Goal: Information Seeking & Learning: Check status

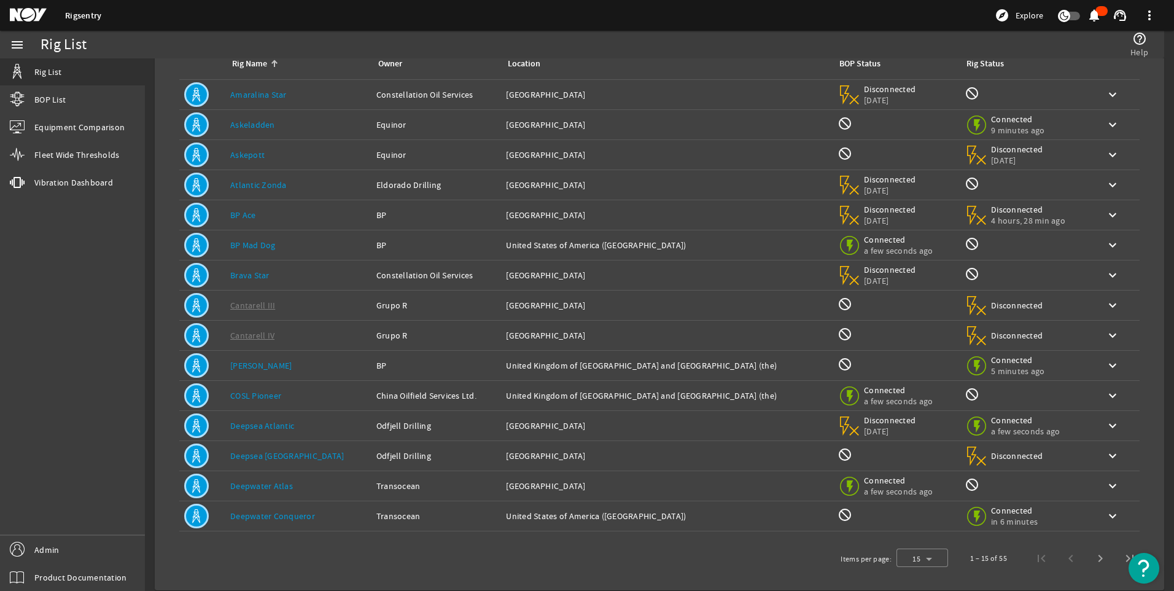
scroll to position [82, 0]
click at [668, 214] on div "Location: [GEOGRAPHIC_DATA]" at bounding box center [667, 213] width 322 height 12
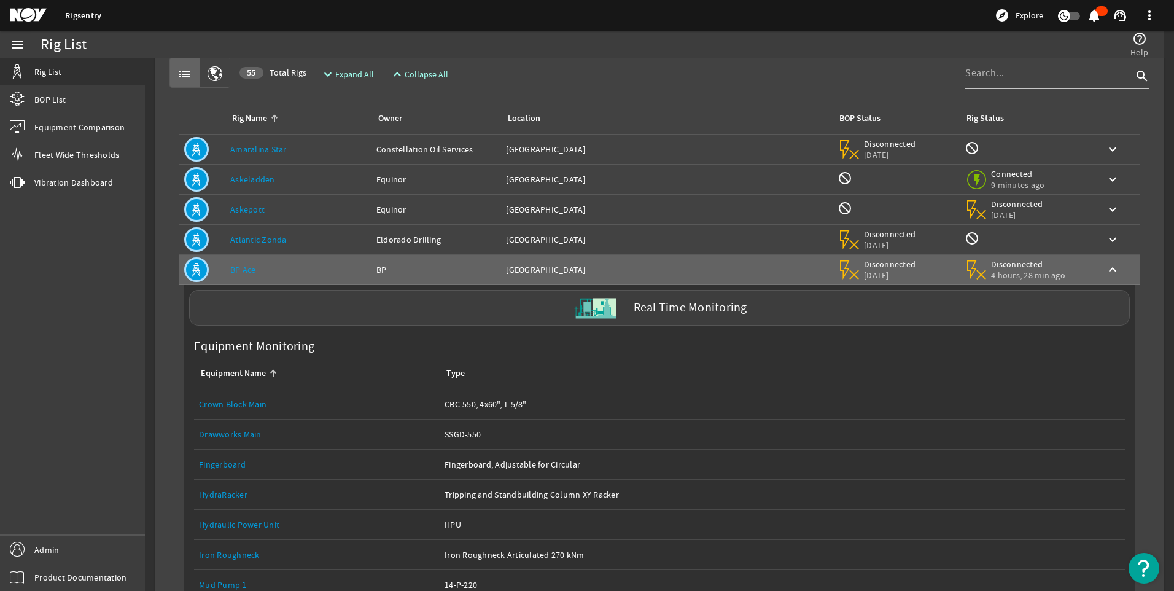
scroll to position [25, 0]
click at [676, 311] on label "Real Time Monitoring" at bounding box center [691, 309] width 114 height 13
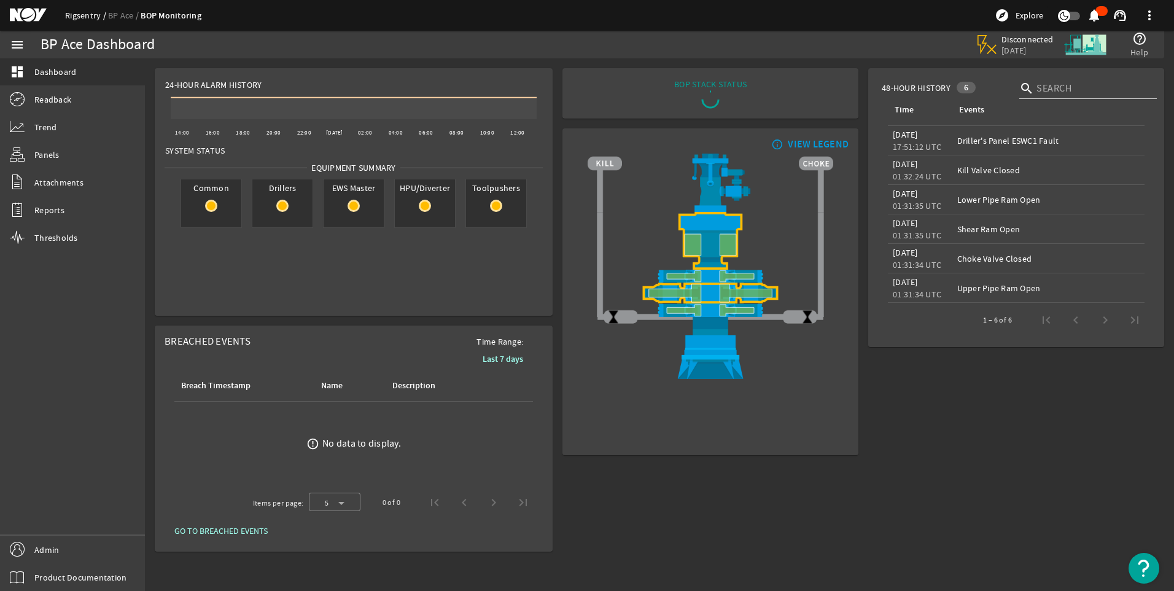
click at [87, 10] on link "Rigsentry" at bounding box center [86, 15] width 43 height 11
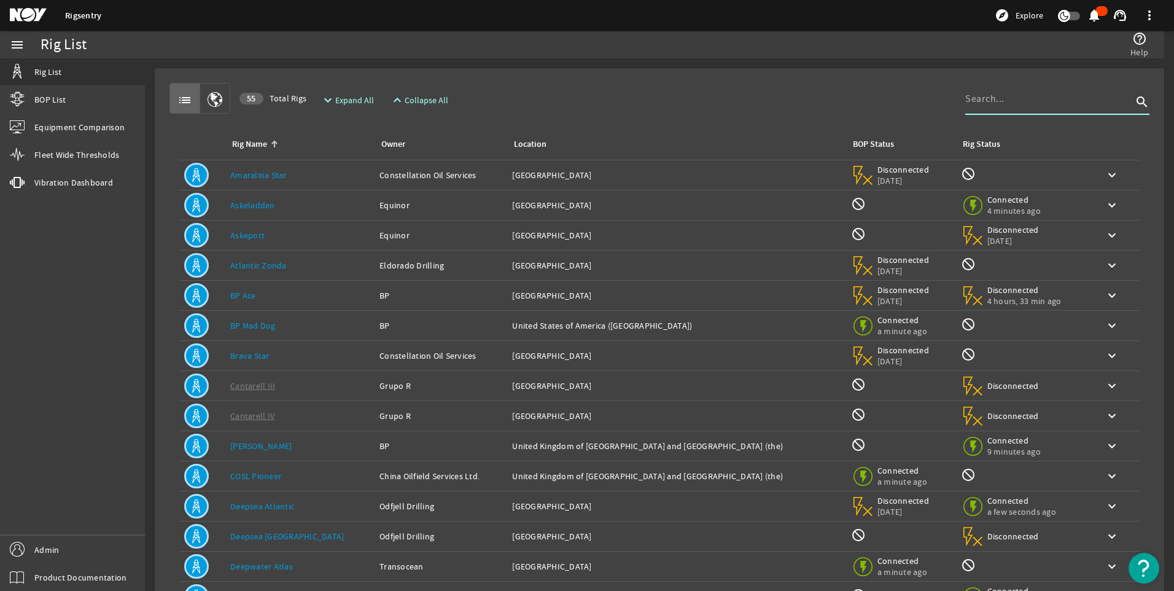
click at [1006, 95] on input at bounding box center [1048, 99] width 167 height 15
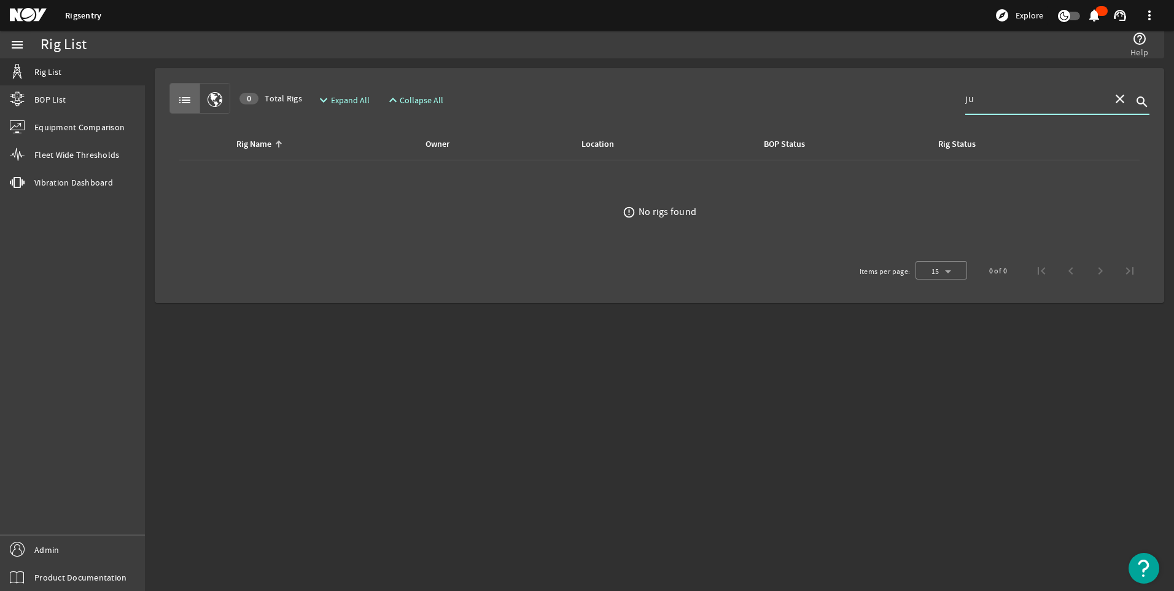
type input "j"
type input "t"
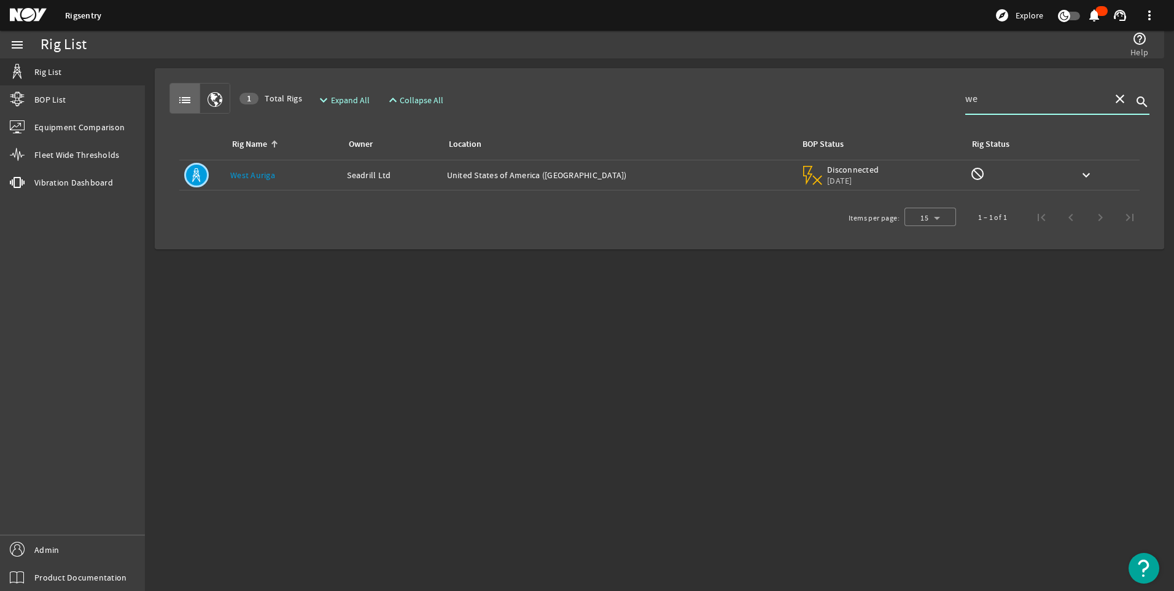
type input "w"
type input "[PERSON_NAME]"
click at [701, 181] on td "Location: [GEOGRAPHIC_DATA] ([GEOGRAPHIC_DATA])" at bounding box center [628, 175] width 348 height 30
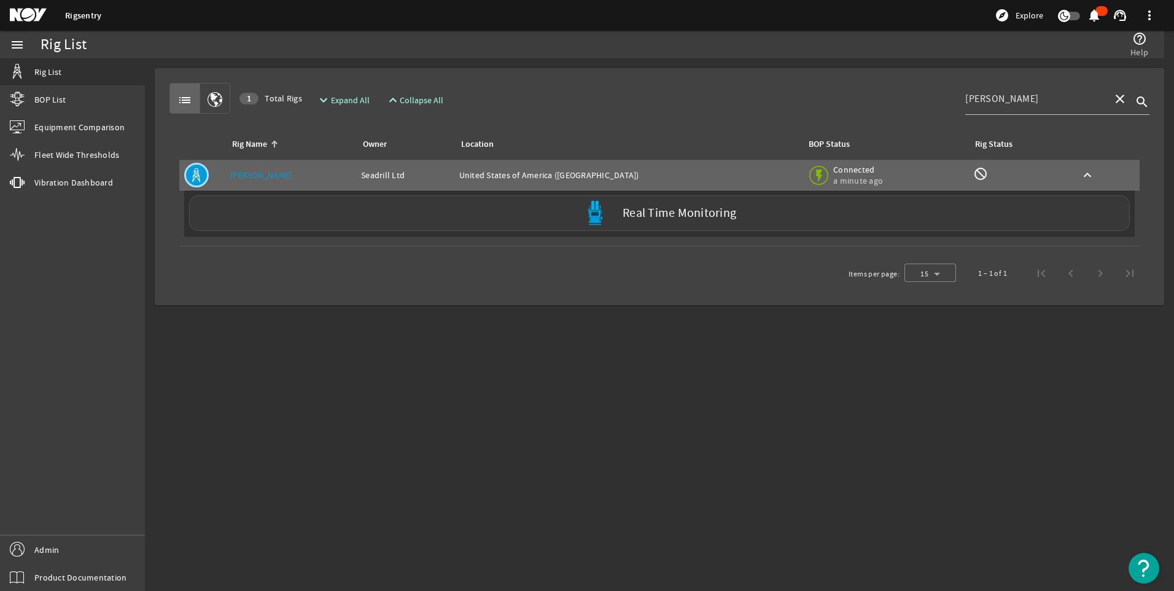
click at [680, 212] on label "Real Time Monitoring" at bounding box center [680, 213] width 114 height 13
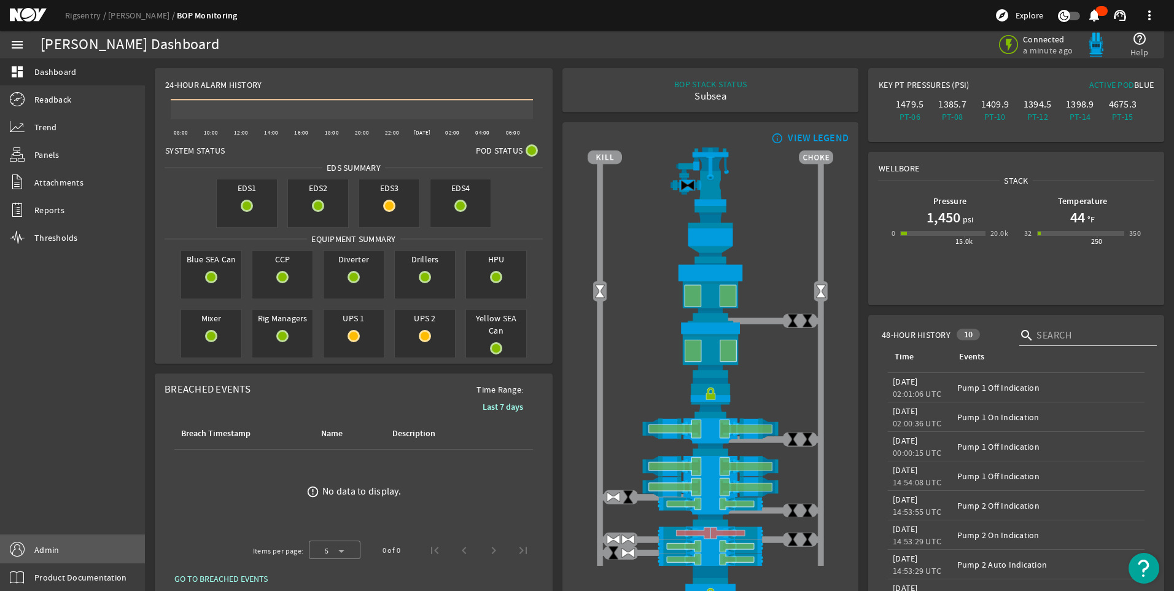
click at [45, 549] on span "Admin" at bounding box center [46, 549] width 25 height 12
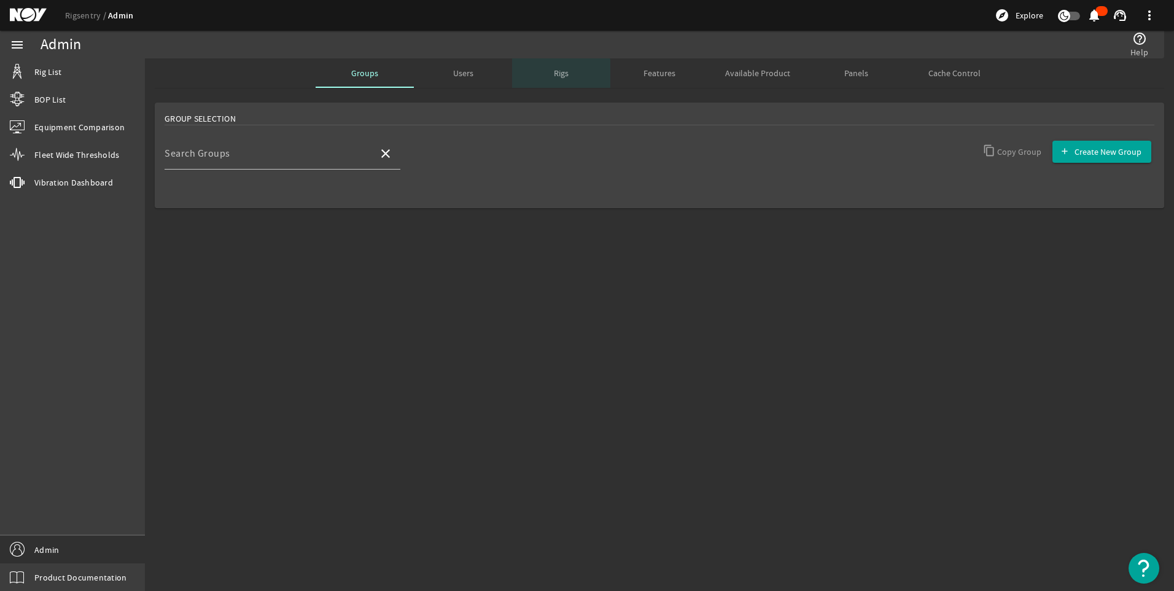
click at [542, 76] on div "Rigs" at bounding box center [561, 72] width 98 height 29
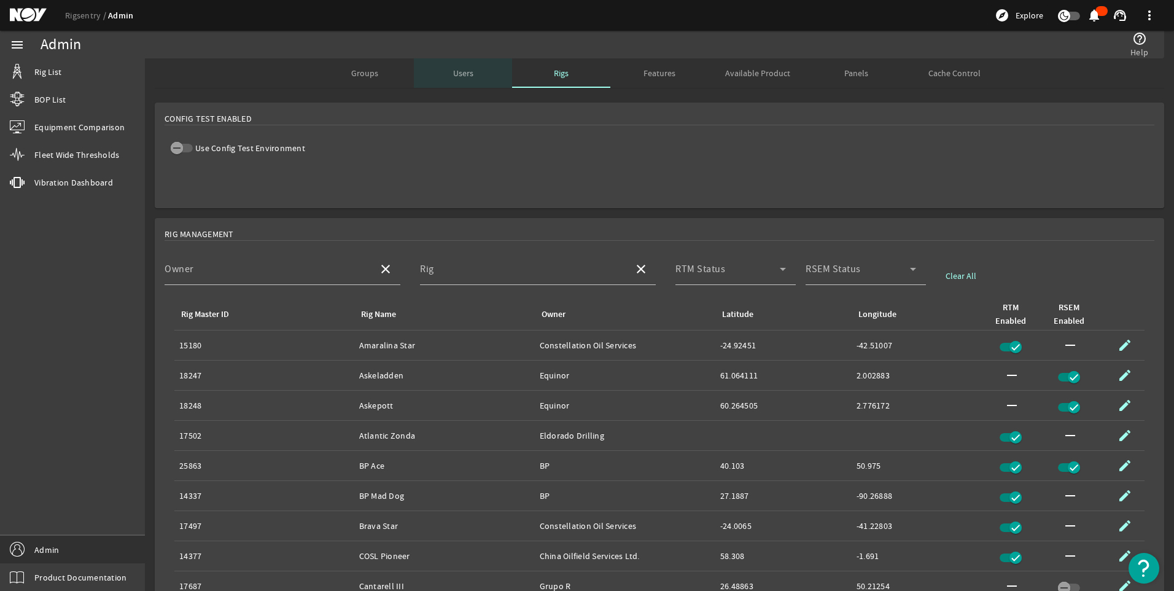
click at [462, 72] on span "Users" at bounding box center [463, 73] width 20 height 9
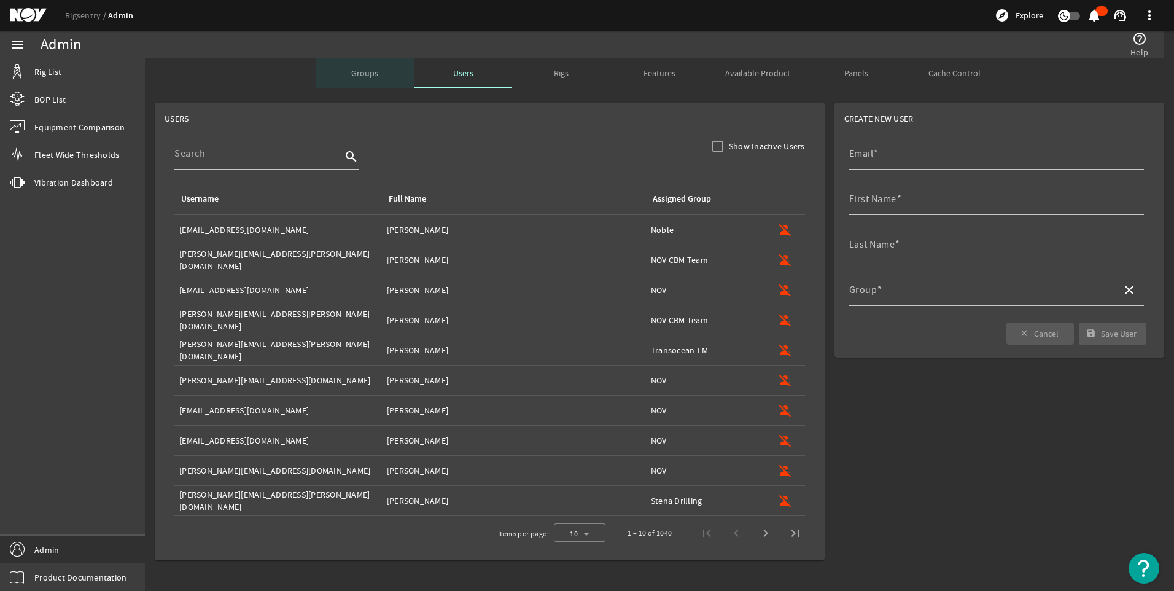
click at [373, 72] on span "Groups" at bounding box center [364, 73] width 27 height 9
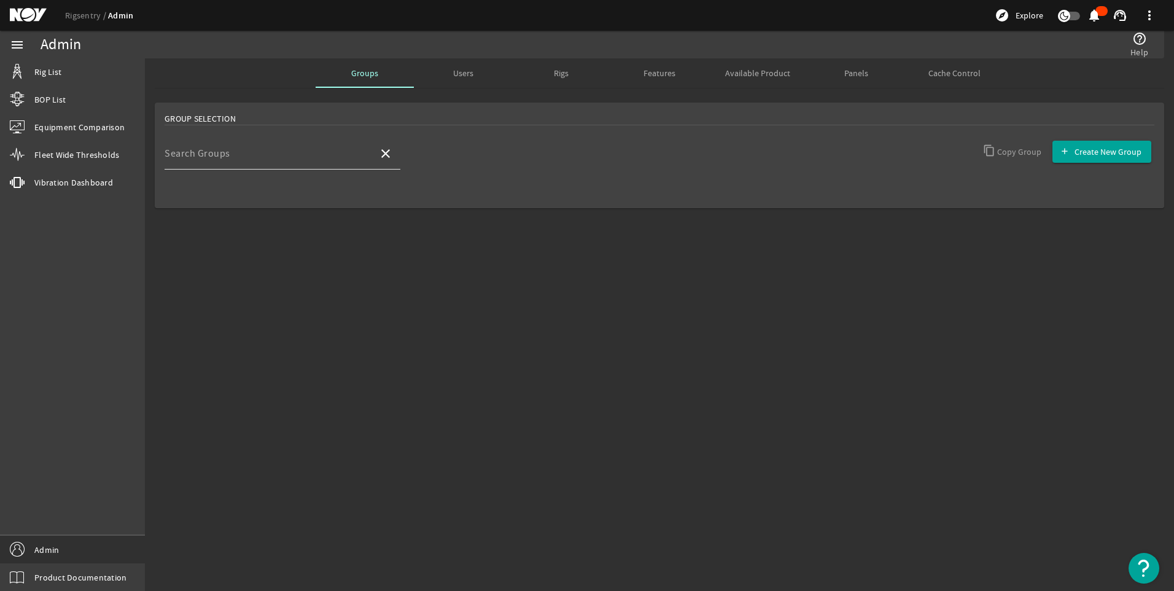
click at [250, 148] on div "Search Groups" at bounding box center [267, 154] width 204 height 32
type input "s"
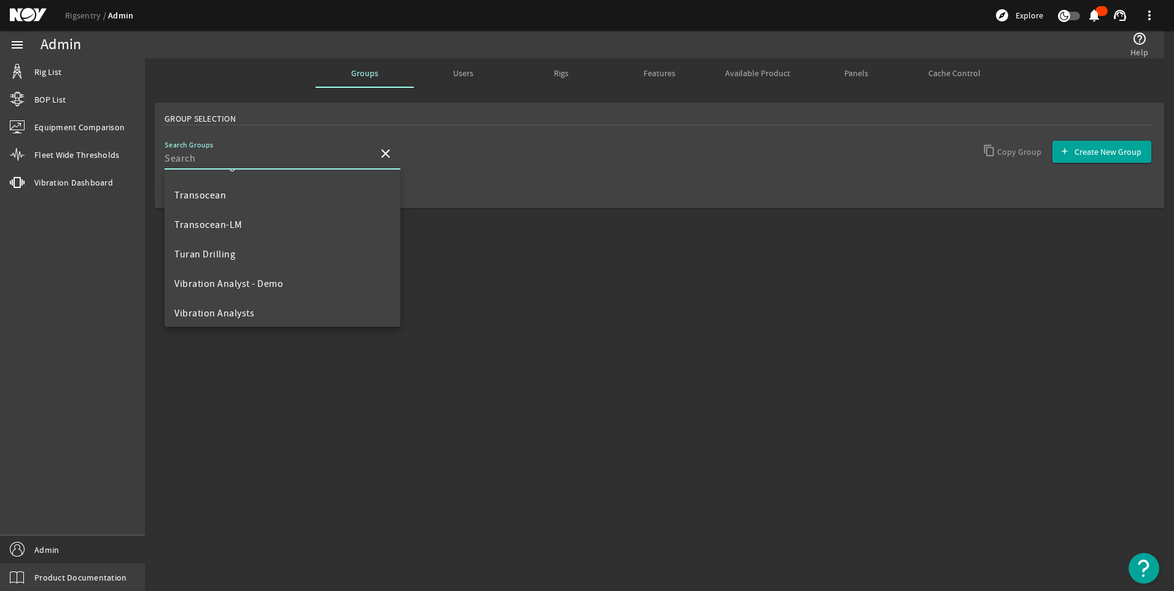
scroll to position [766, 0]
click at [476, 76] on div "Users" at bounding box center [463, 72] width 98 height 29
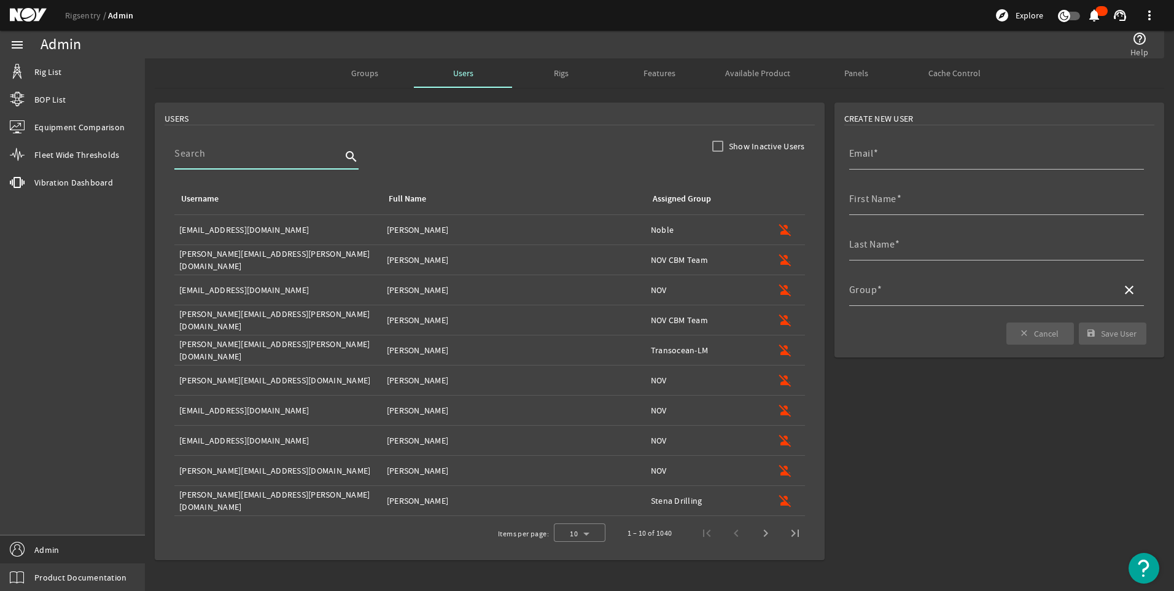
click at [214, 154] on input at bounding box center [257, 153] width 167 height 15
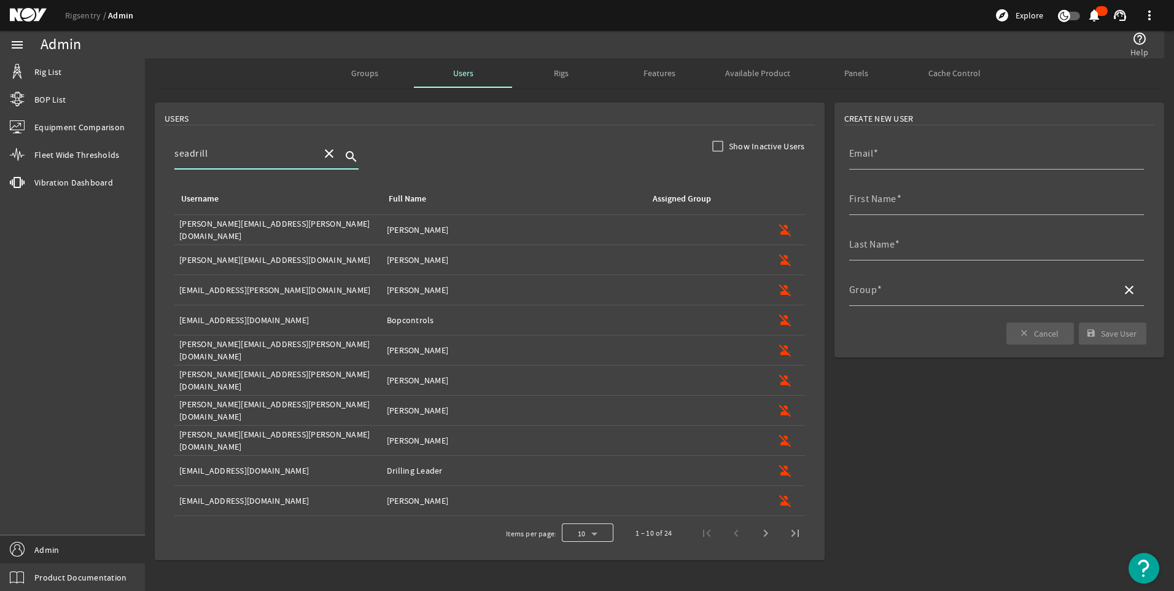
type input "seadrill"
click at [593, 531] on div at bounding box center [588, 532] width 52 height 29
click at [593, 502] on mat-option "50" at bounding box center [588, 500] width 52 height 29
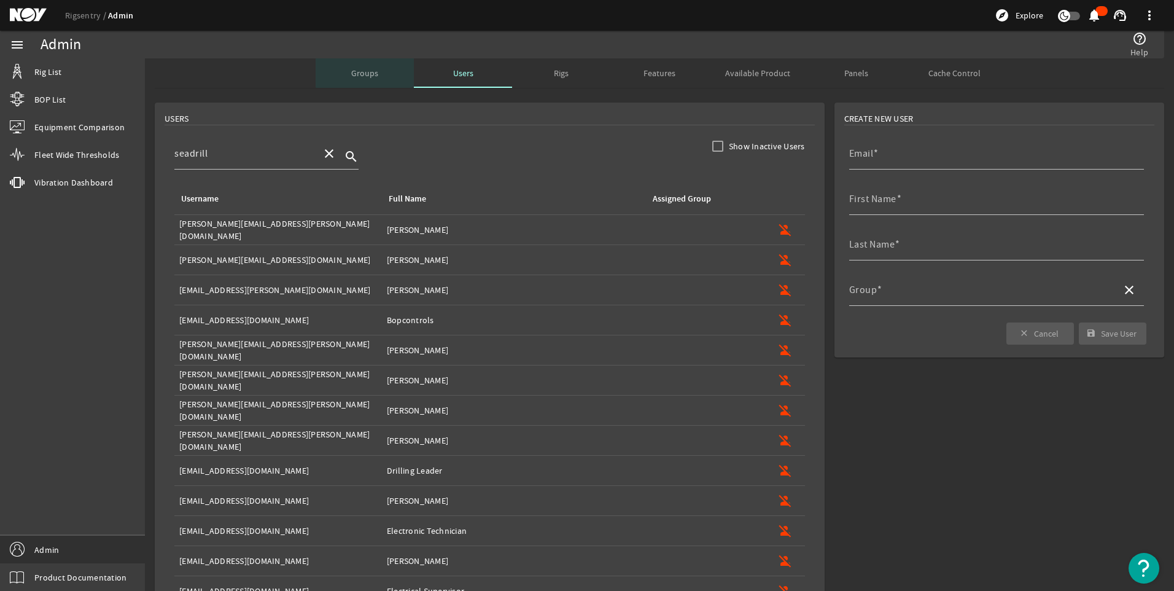
click at [367, 63] on span "Groups" at bounding box center [364, 72] width 27 height 29
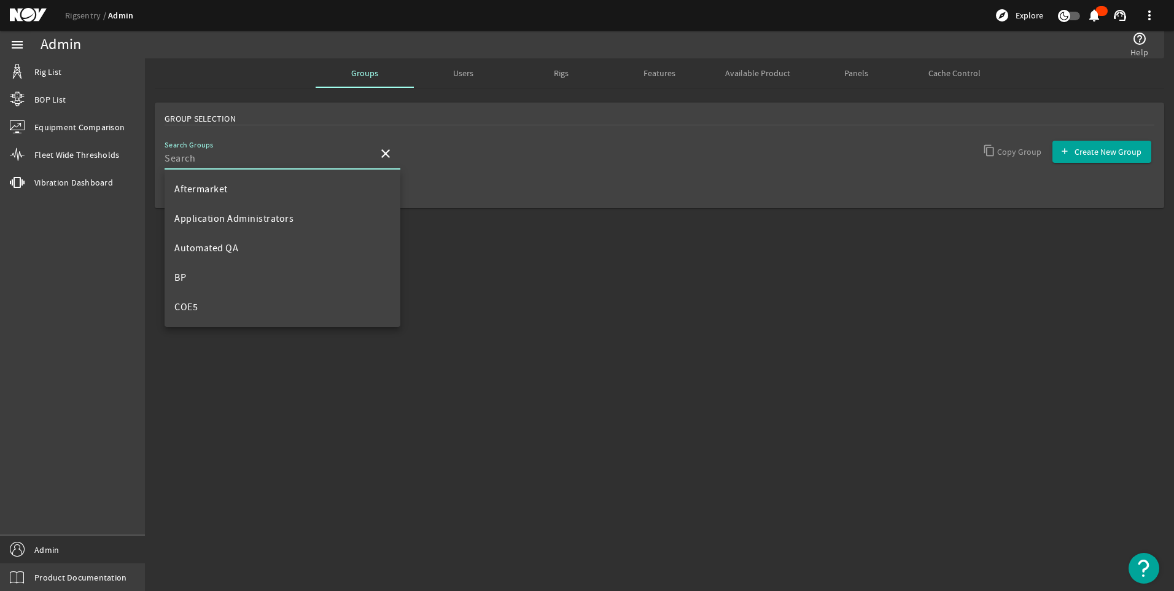
click at [296, 159] on input "Search Groups" at bounding box center [267, 158] width 204 height 15
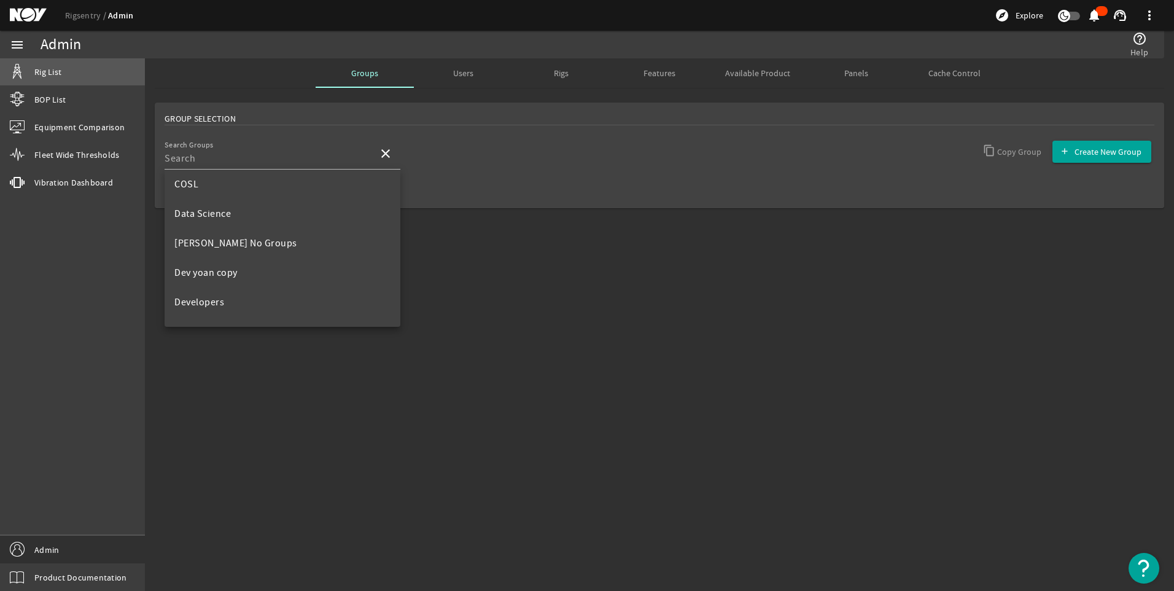
click at [72, 74] on link "Rig List" at bounding box center [72, 71] width 145 height 27
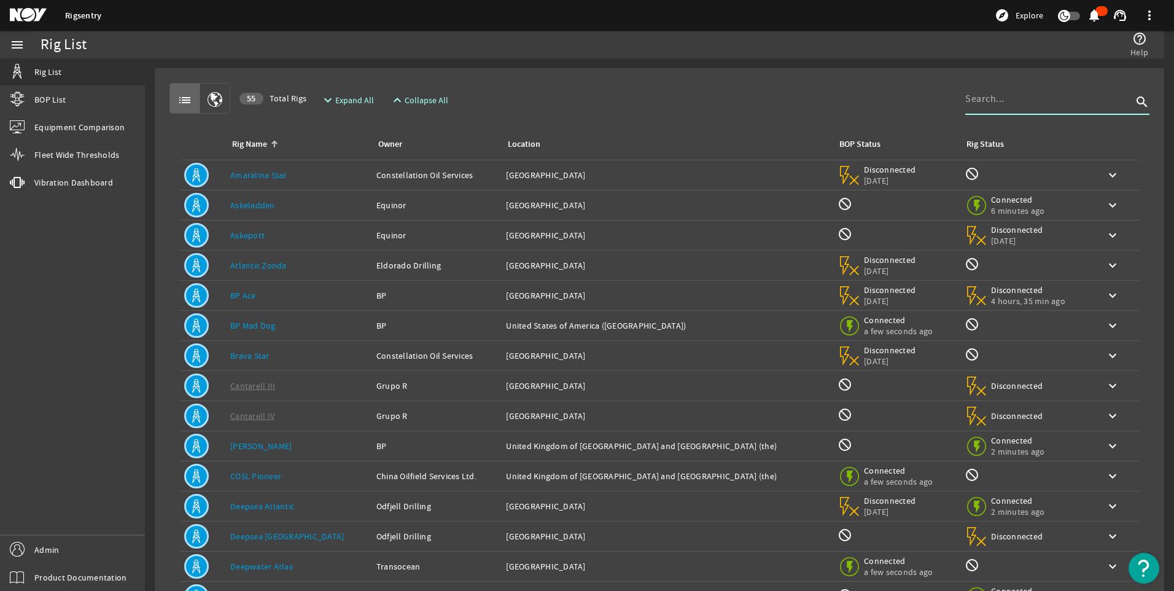
click at [1010, 97] on input at bounding box center [1048, 99] width 167 height 15
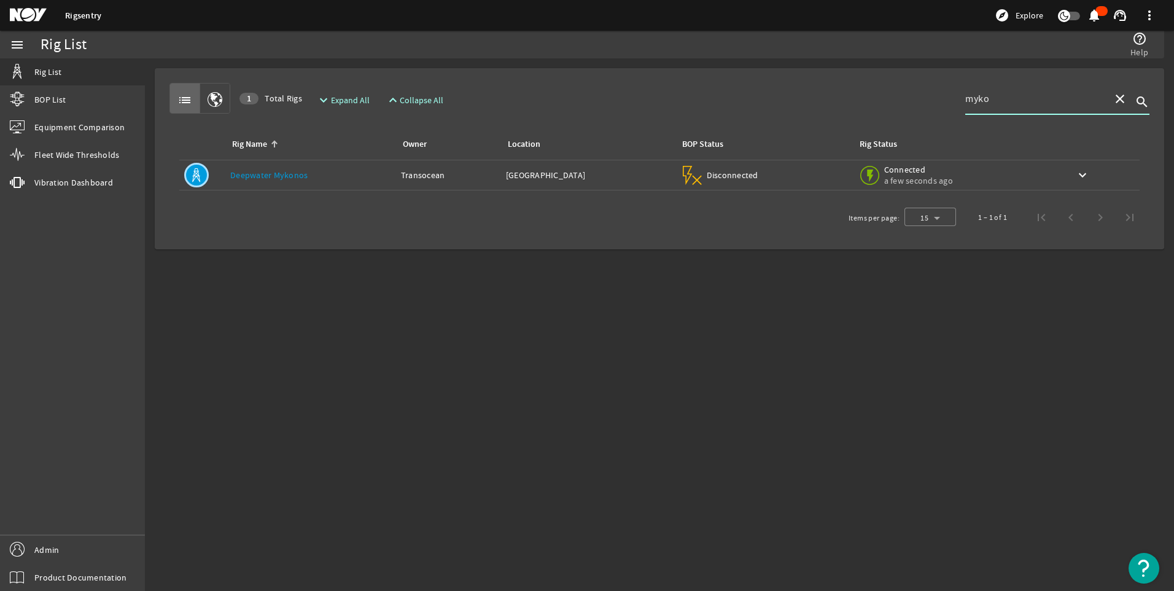
type input "myko"
click at [811, 174] on div "BOP Status: Disconnected" at bounding box center [764, 175] width 168 height 24
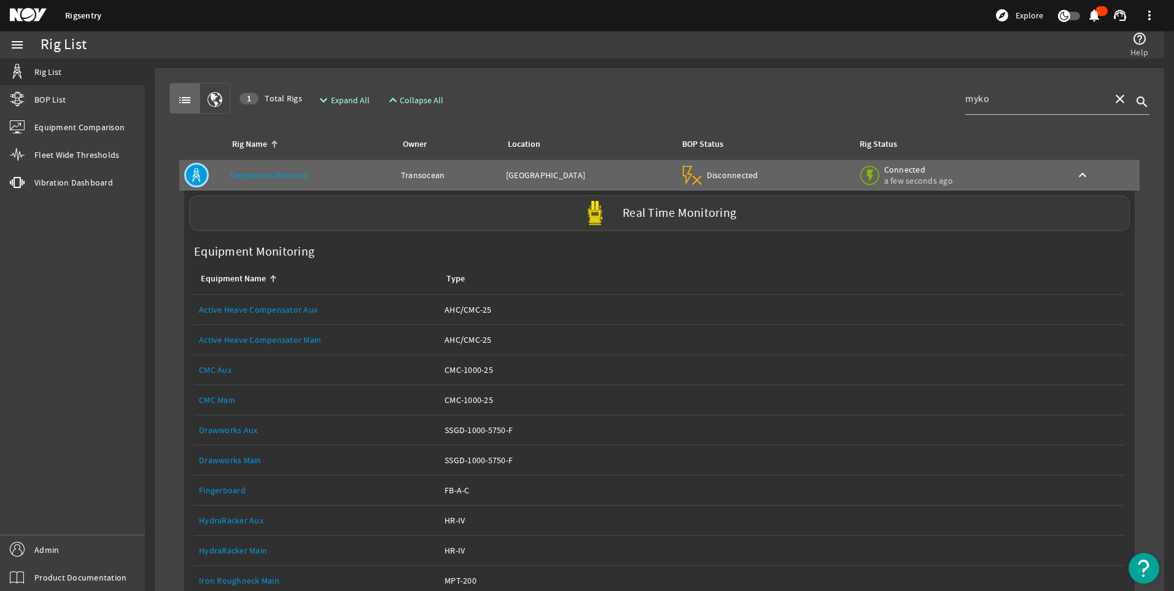
click at [672, 223] on div "Real Time Monitoring" at bounding box center [659, 213] width 941 height 36
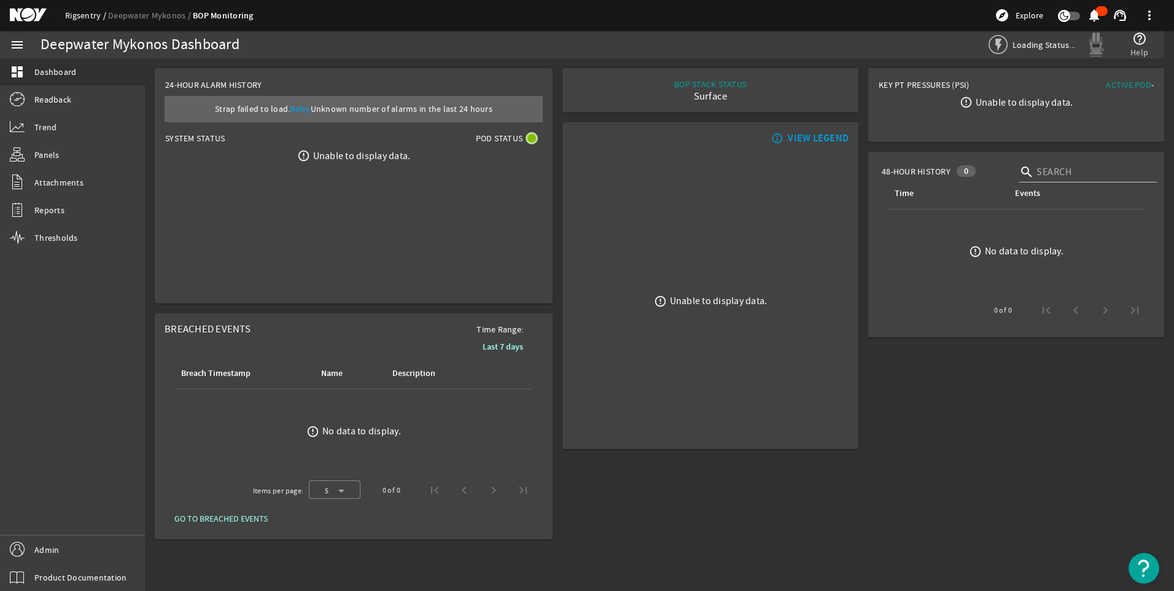
click at [82, 14] on link "Rigsentry" at bounding box center [86, 15] width 43 height 11
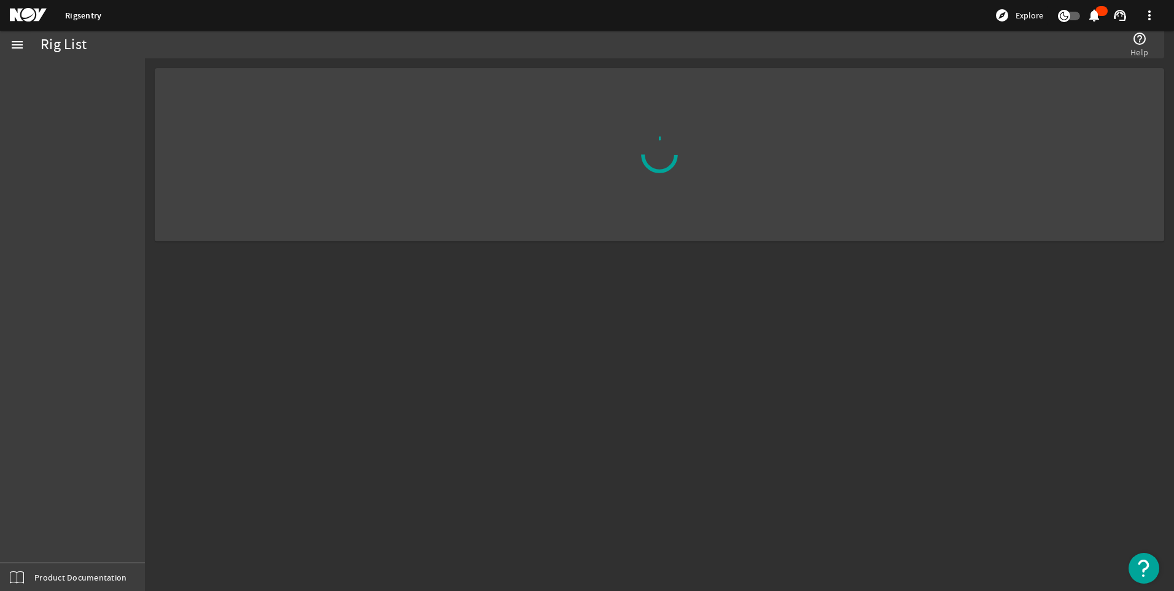
click at [771, 419] on mat-sidenav-content "Rig List help_outline Help" at bounding box center [659, 324] width 1029 height 532
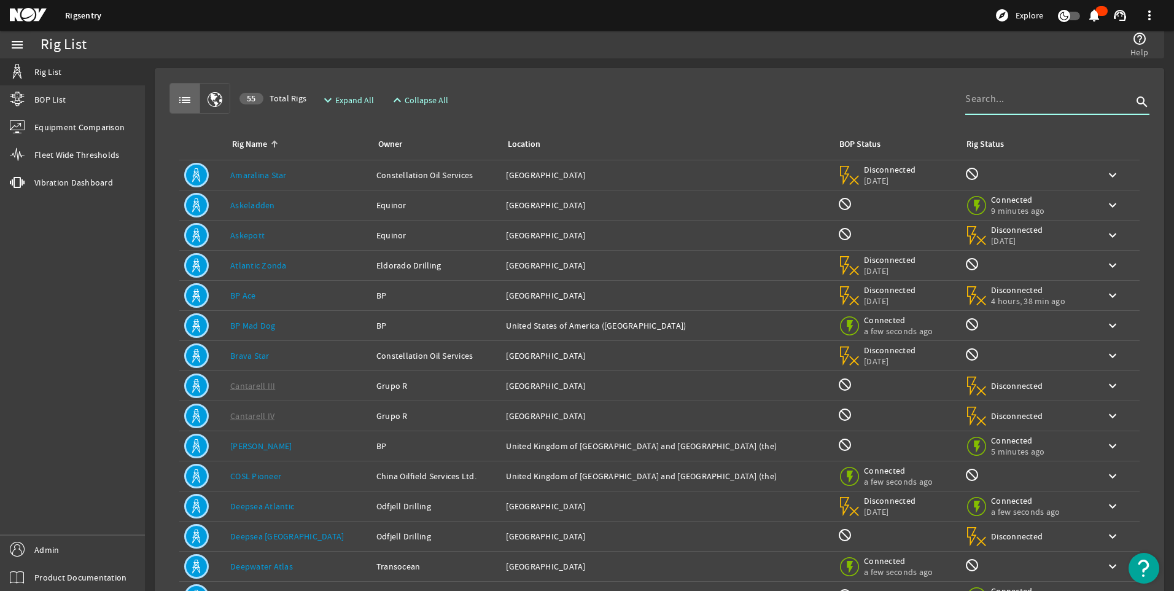
click at [982, 96] on input at bounding box center [1048, 99] width 167 height 15
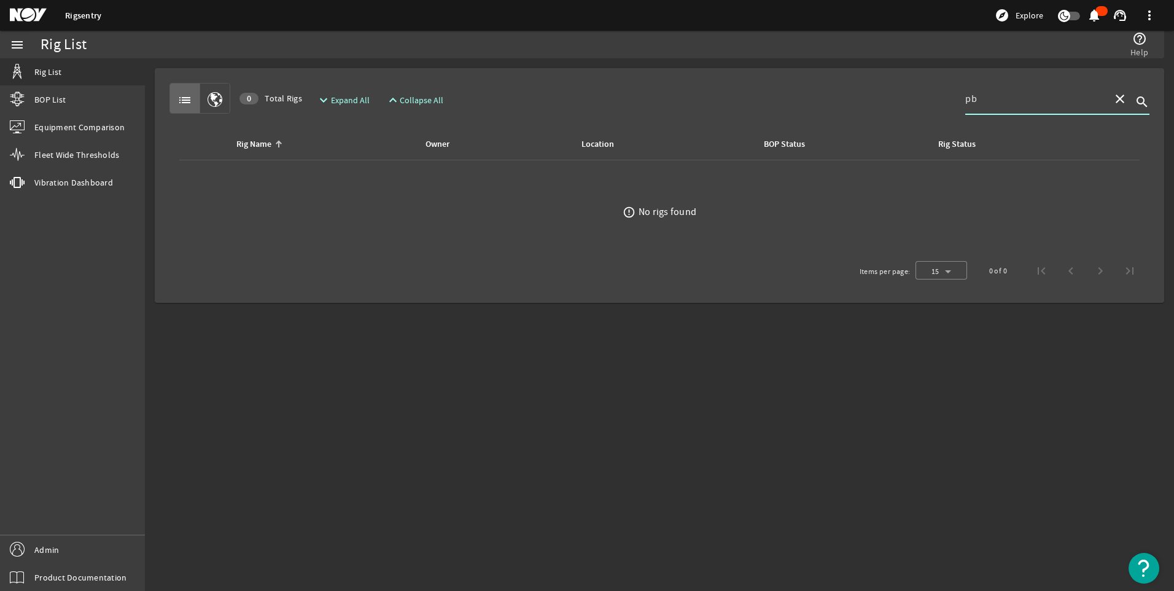
type input "p"
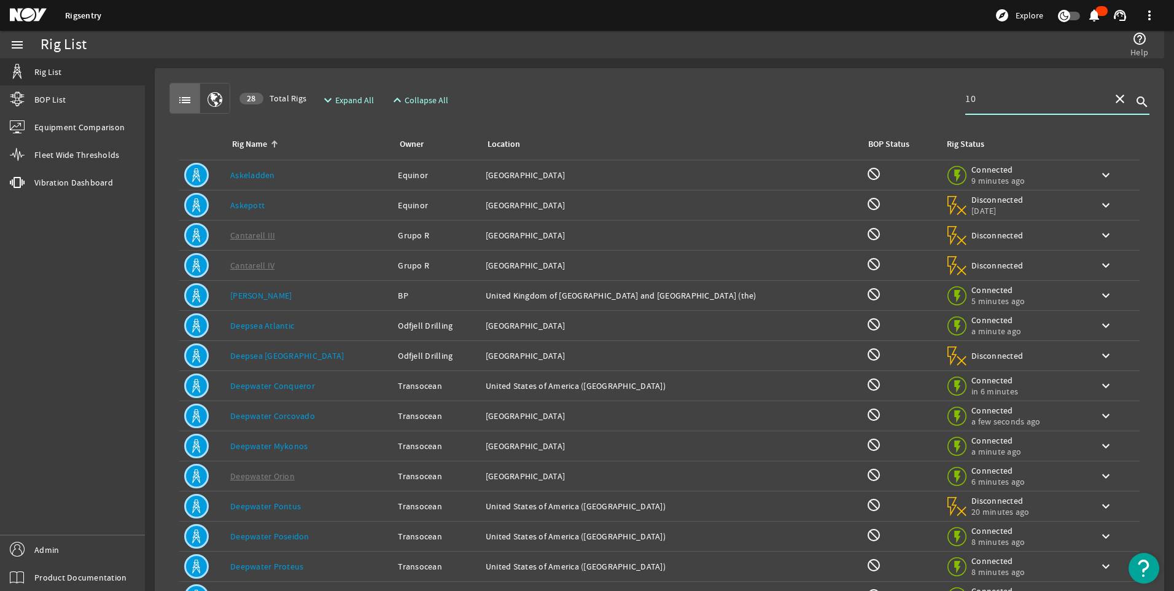
type input "1"
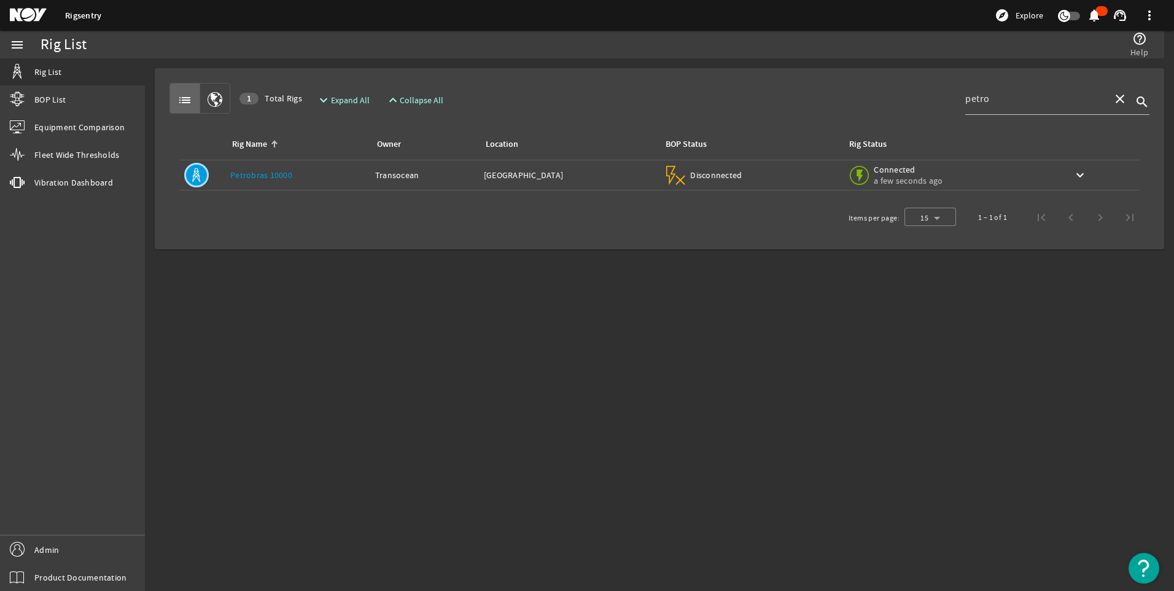
click at [567, 181] on div "Location: Brazil" at bounding box center [569, 175] width 171 height 12
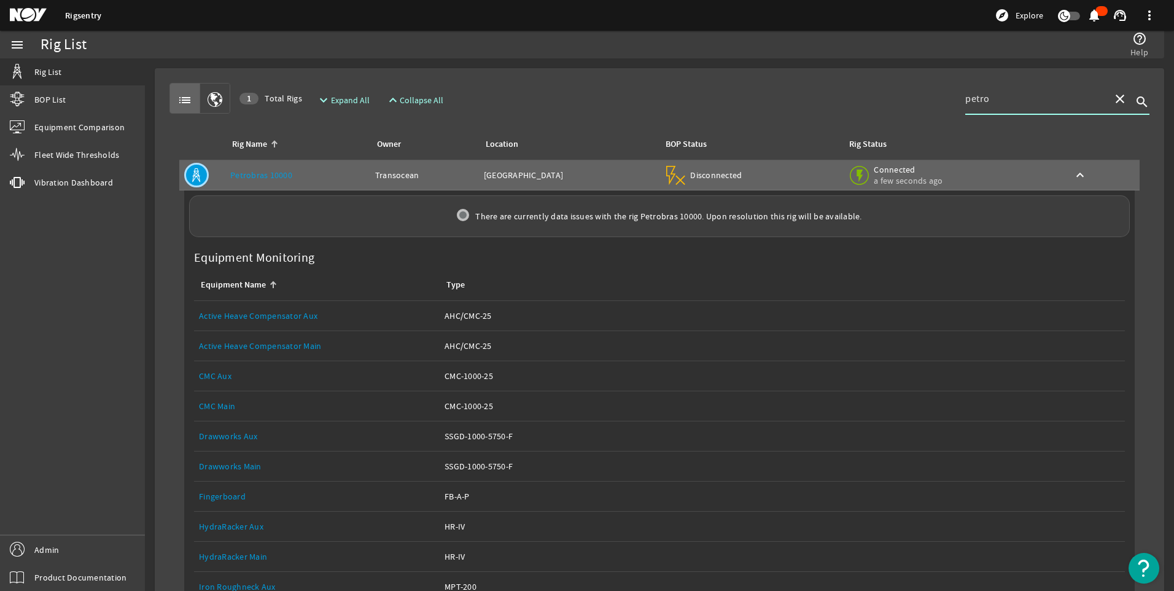
click at [1000, 99] on input "petro" at bounding box center [1034, 99] width 138 height 15
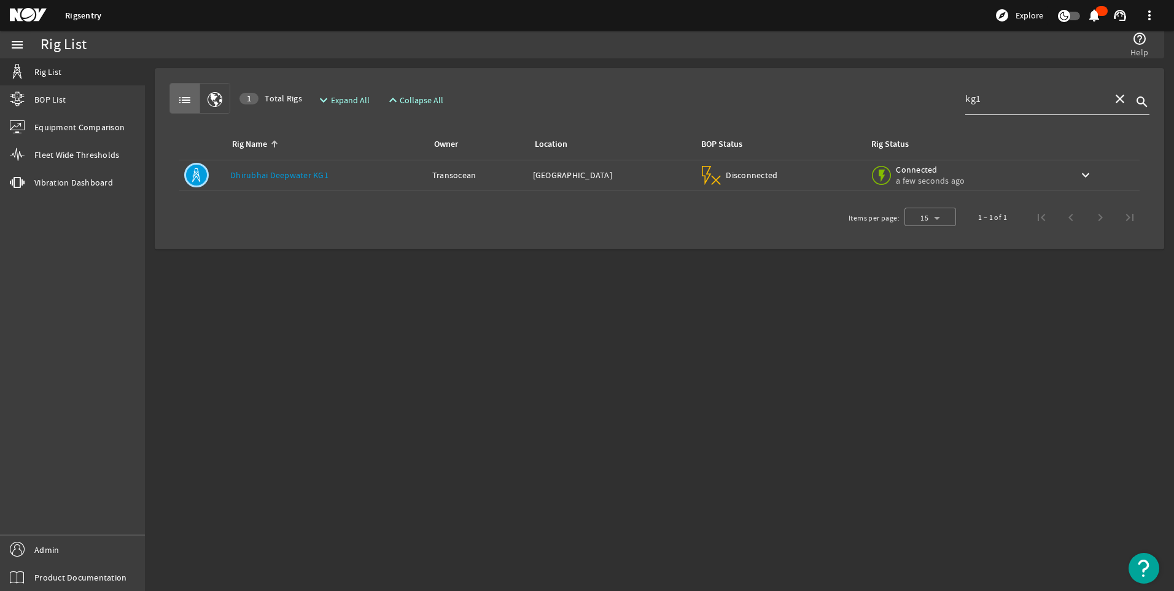
click at [806, 171] on div "BOP Status: Disconnected" at bounding box center [779, 175] width 160 height 24
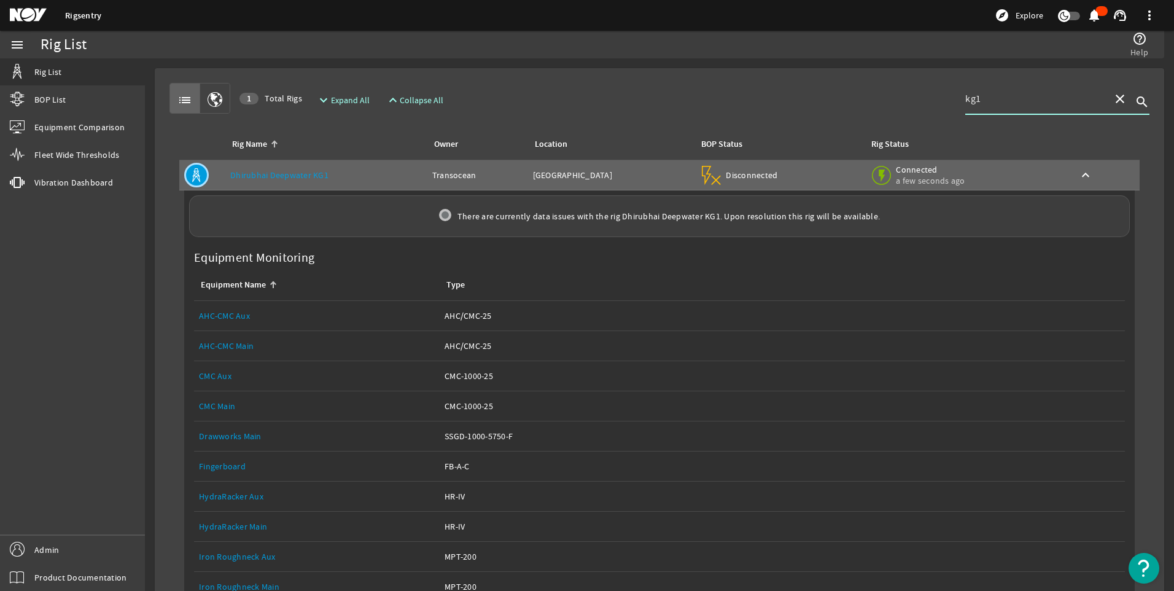
click at [997, 103] on input "kg1" at bounding box center [1034, 99] width 138 height 15
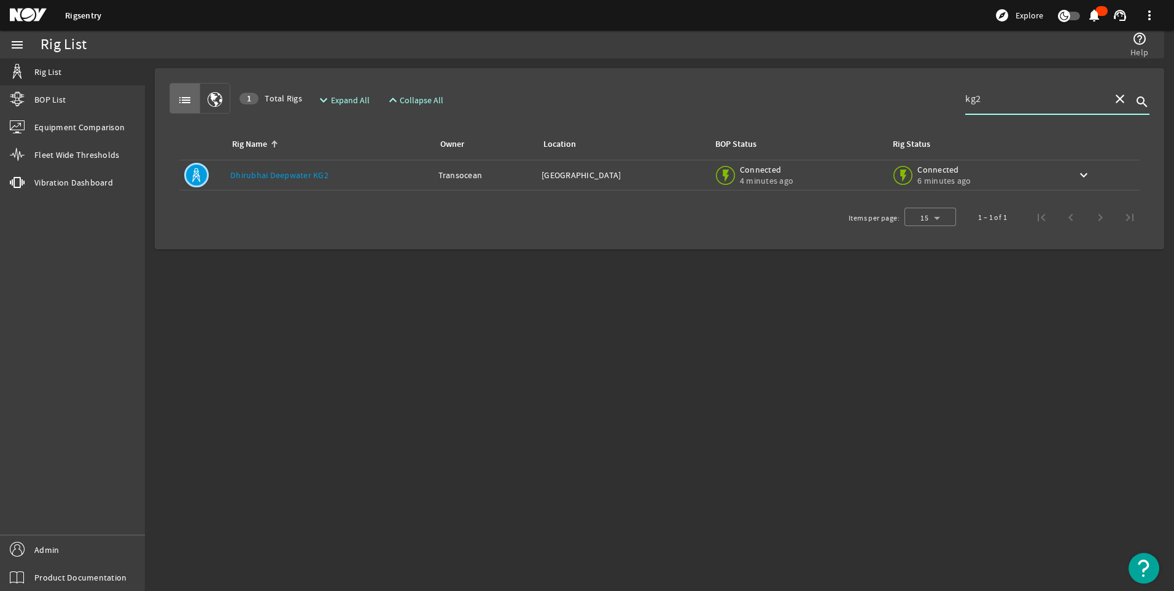
type input "kg2"
click at [714, 184] on div "Connected 4 minutes ago" at bounding box center [755, 175] width 82 height 27
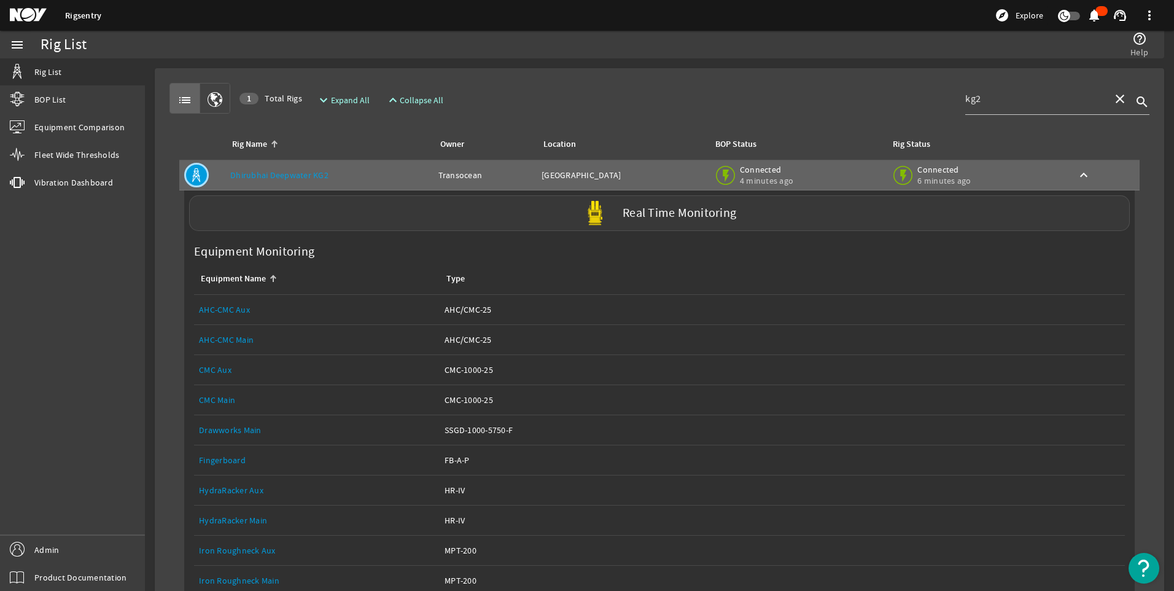
click at [660, 217] on label "Real Time Monitoring" at bounding box center [680, 213] width 114 height 13
